Goal: Transaction & Acquisition: Obtain resource

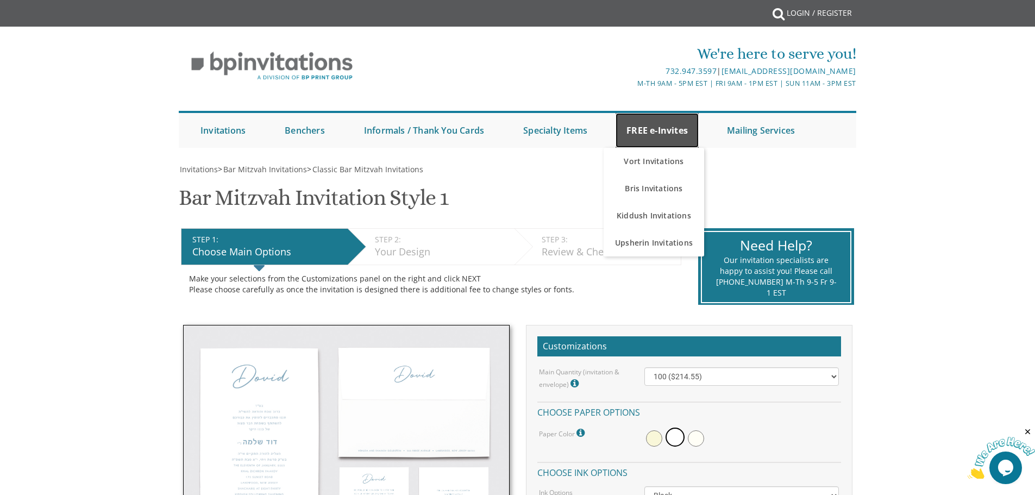
click at [656, 120] on link "FREE e-Invites" at bounding box center [657, 130] width 83 height 35
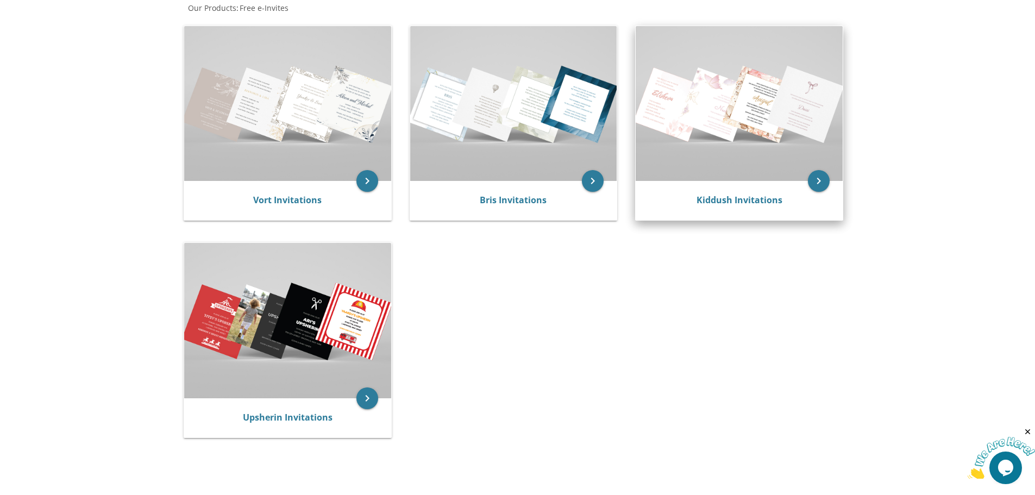
scroll to position [217, 0]
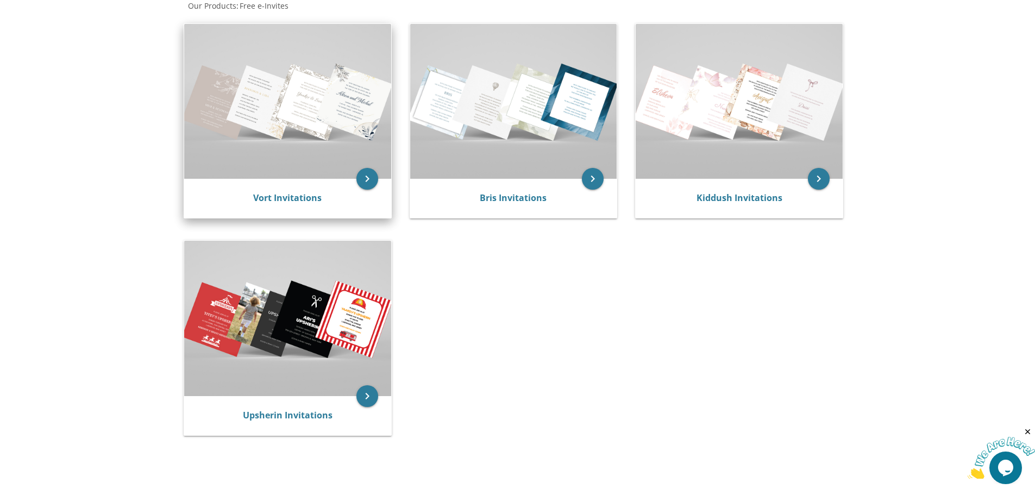
click at [289, 133] on img at bounding box center [287, 101] width 207 height 155
click at [295, 198] on link "Vort Invitations" at bounding box center [287, 198] width 68 height 12
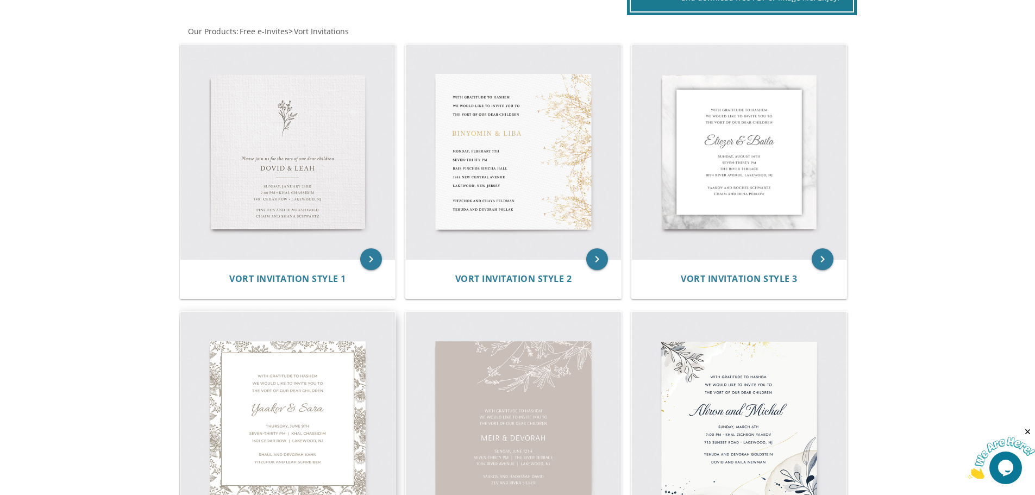
scroll to position [217, 0]
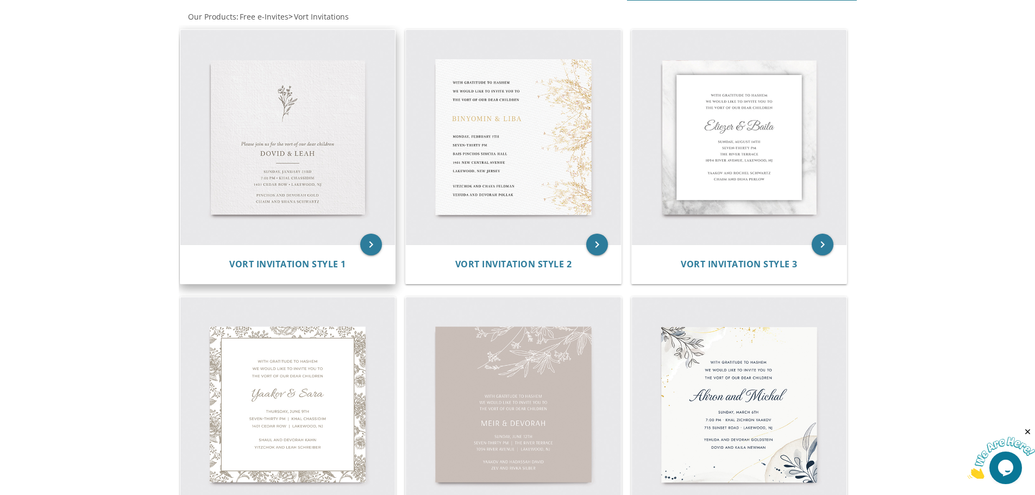
click at [316, 168] on img at bounding box center [287, 137] width 215 height 215
click at [376, 245] on icon "keyboard_arrow_right" at bounding box center [371, 245] width 22 height 22
